Goal: Task Accomplishment & Management: Use online tool/utility

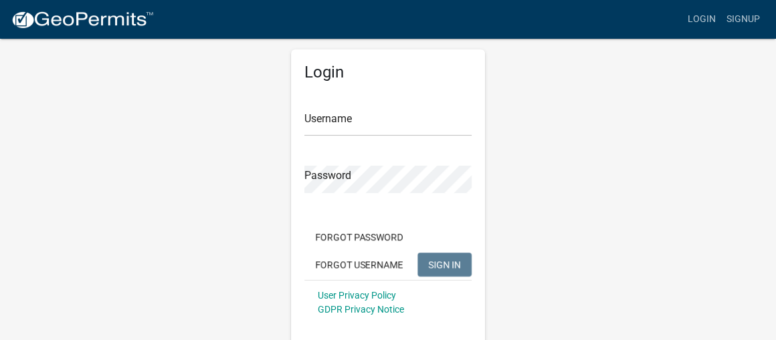
scroll to position [29, 0]
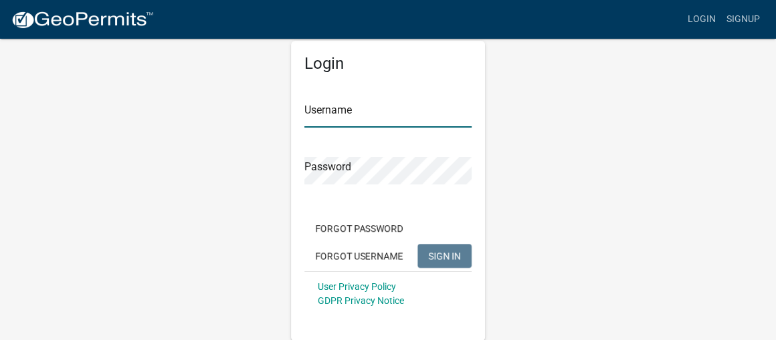
type input "[EMAIL_ADDRESS][DOMAIN_NAME]"
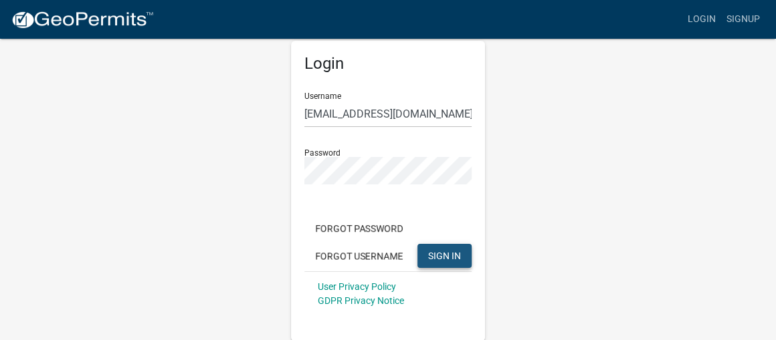
click at [442, 250] on span "SIGN IN" at bounding box center [444, 255] width 33 height 11
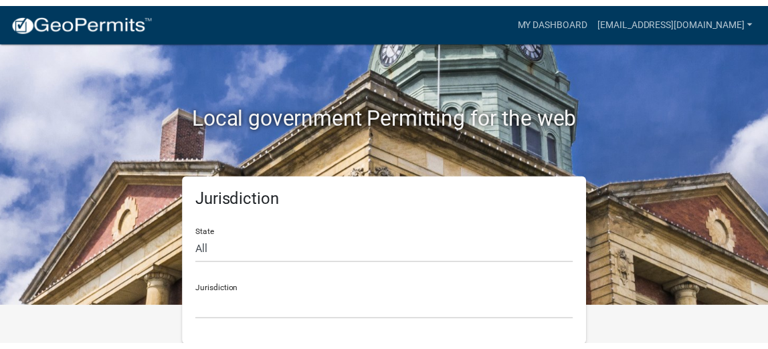
scroll to position [30, 0]
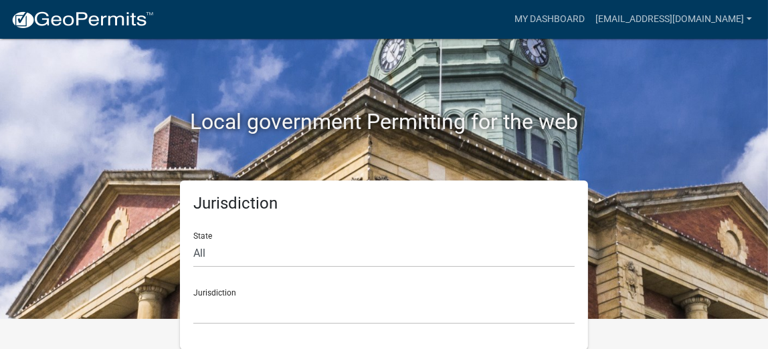
click at [664, 126] on h2 "Local government Permitting for the web" at bounding box center [384, 121] width 622 height 25
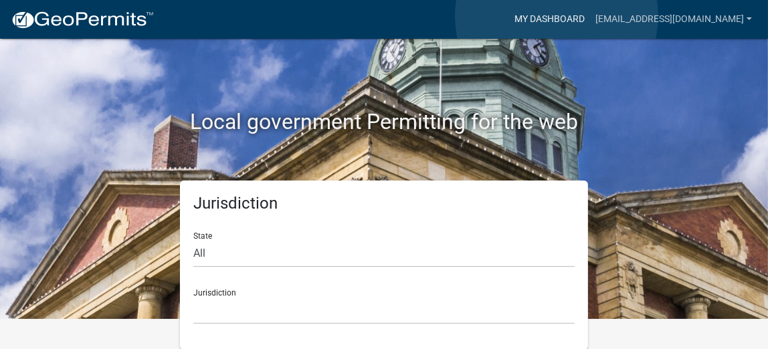
click at [556, 16] on link "My Dashboard" at bounding box center [549, 19] width 81 height 25
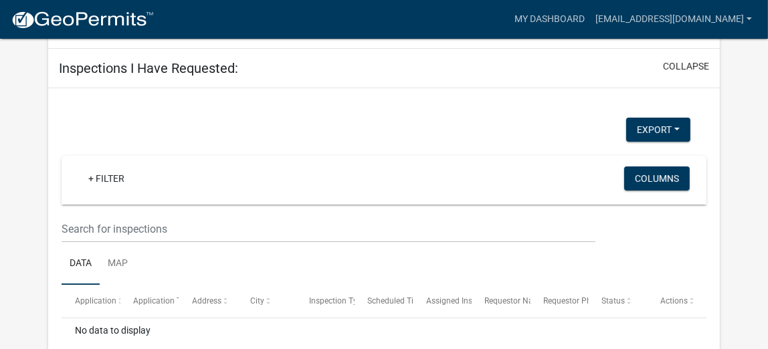
scroll to position [159, 0]
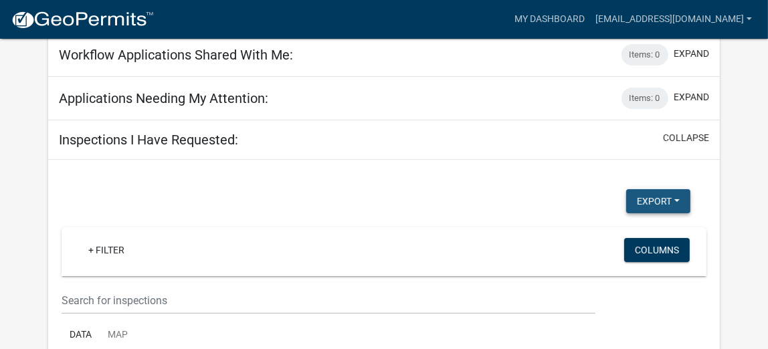
click at [678, 198] on button "Export" at bounding box center [658, 201] width 64 height 24
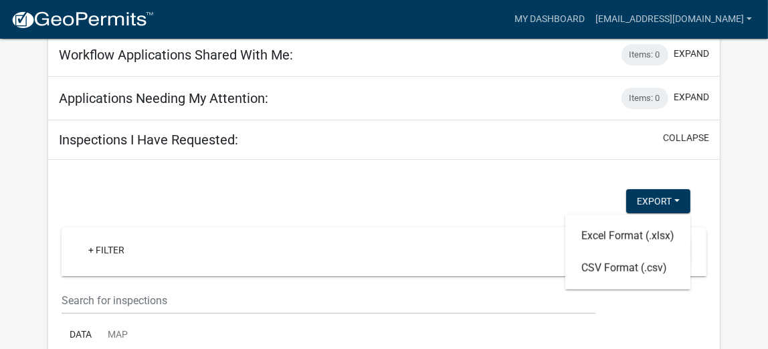
click at [453, 185] on div "Export Excel Format (.xlsx) CSV Format (.csv) + Filter Columns Data Map Applica…" at bounding box center [383, 322] width 671 height 325
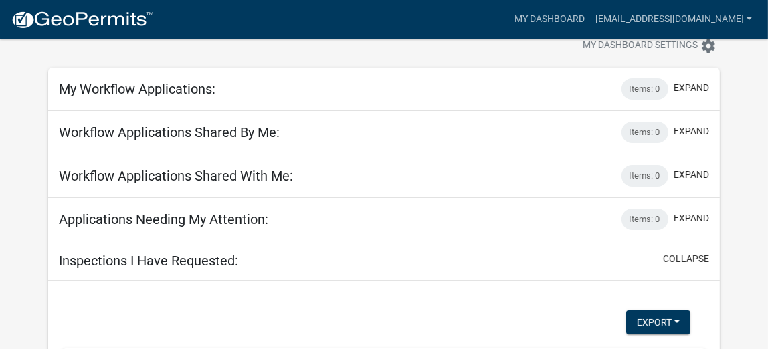
scroll to position [0, 0]
